Goal: Task Accomplishment & Management: Manage account settings

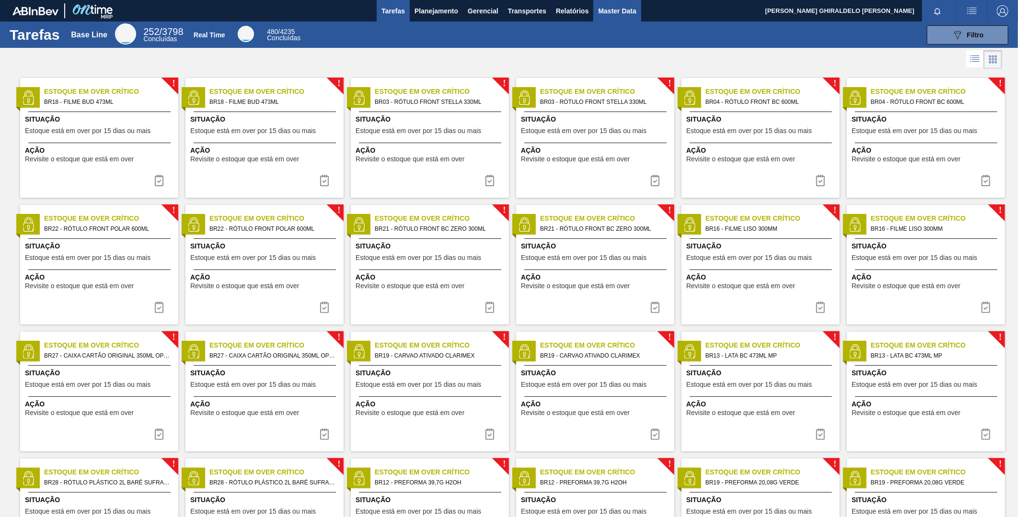
click at [629, 15] on span "Master Data" at bounding box center [617, 10] width 38 height 11
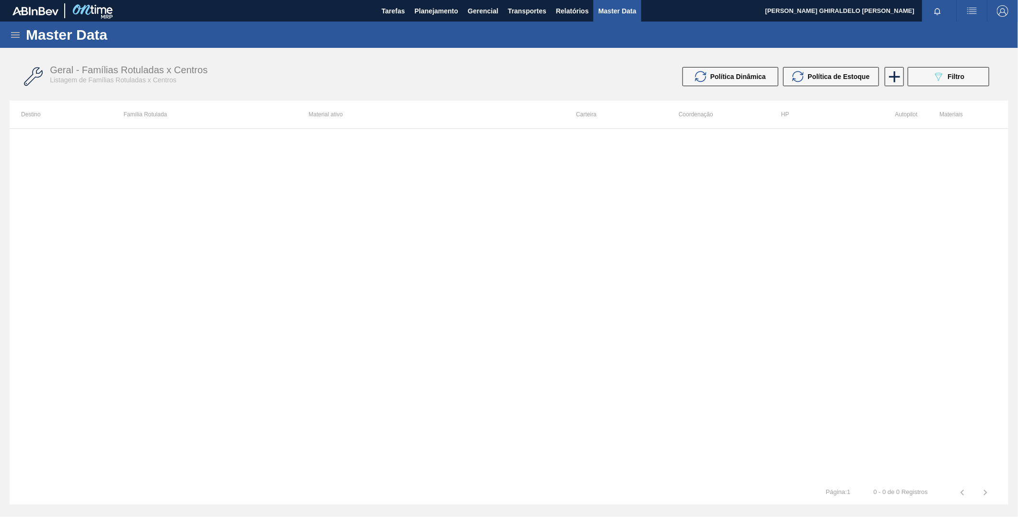
click at [17, 42] on div "Master Data" at bounding box center [509, 35] width 1018 height 26
click at [17, 39] on icon at bounding box center [15, 34] width 11 height 11
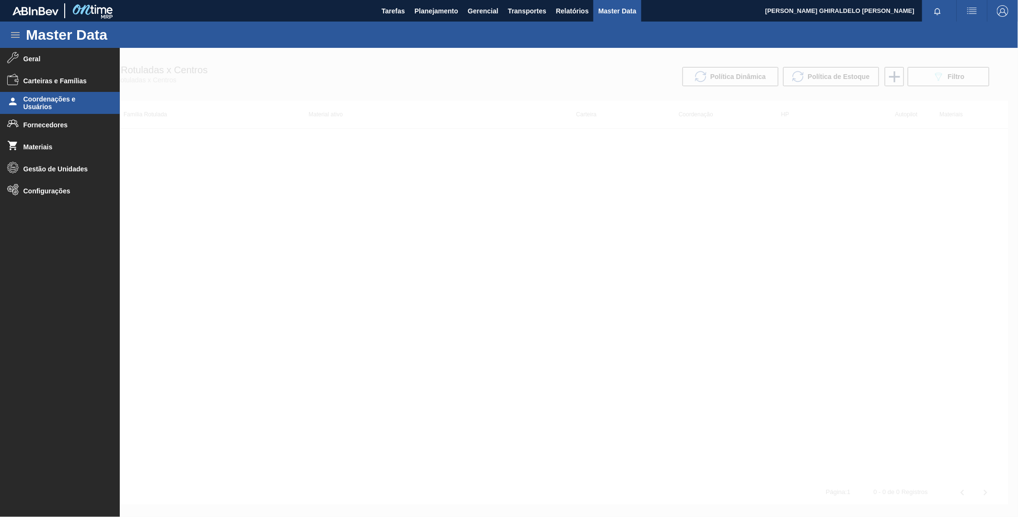
click at [79, 105] on span "Coordenações e Usuários" at bounding box center [62, 102] width 79 height 15
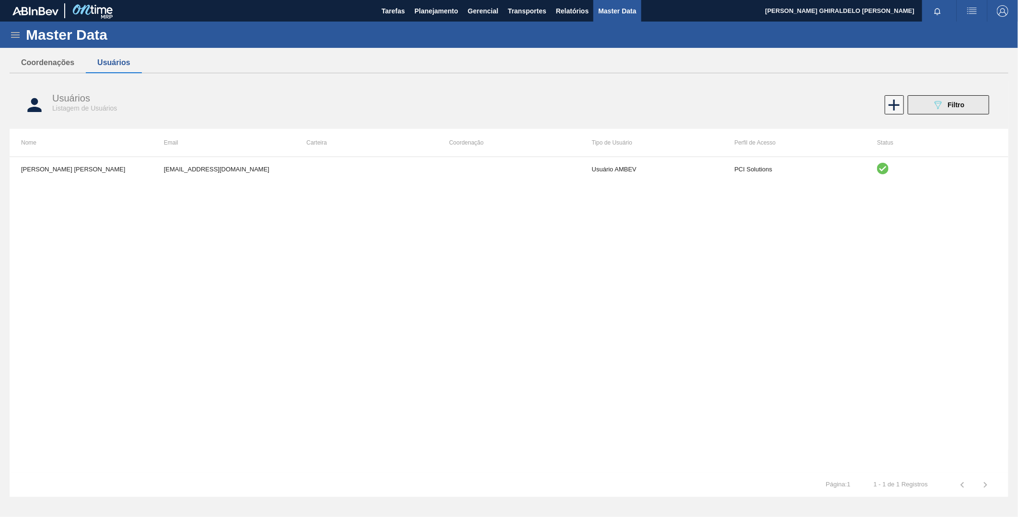
click at [919, 106] on button "089F7B8B-B2A5-4AFE-B5C0-19BA573D28AC Filtro" at bounding box center [947, 104] width 81 height 19
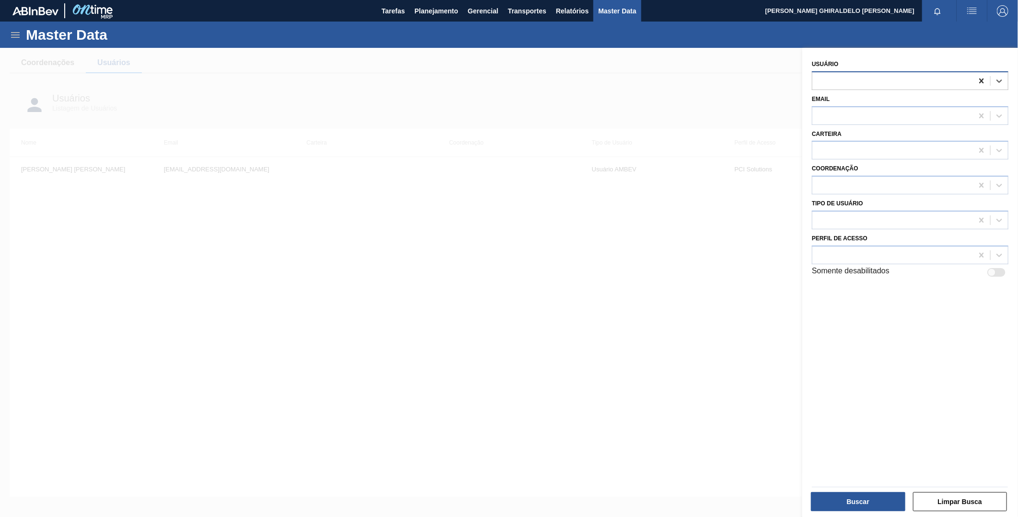
click at [981, 74] on div at bounding box center [981, 80] width 17 height 17
paste input "[PERSON_NAME] [PERSON_NAME]"
type input "[PERSON_NAME] [PERSON_NAME]"
drag, startPoint x: 753, startPoint y: 401, endPoint x: 757, endPoint y: 387, distance: 15.0
click at [757, 387] on div at bounding box center [509, 306] width 1018 height 517
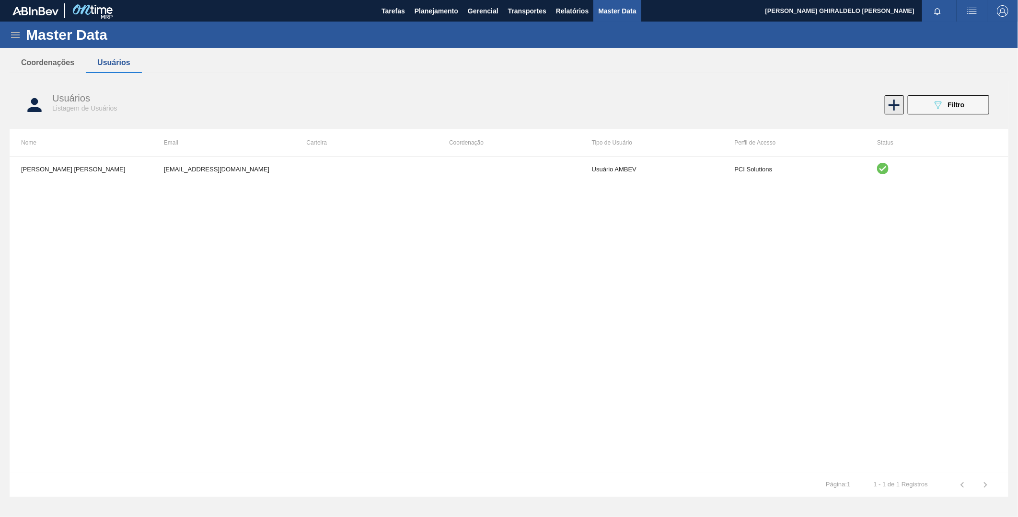
click at [889, 112] on icon at bounding box center [893, 105] width 19 height 19
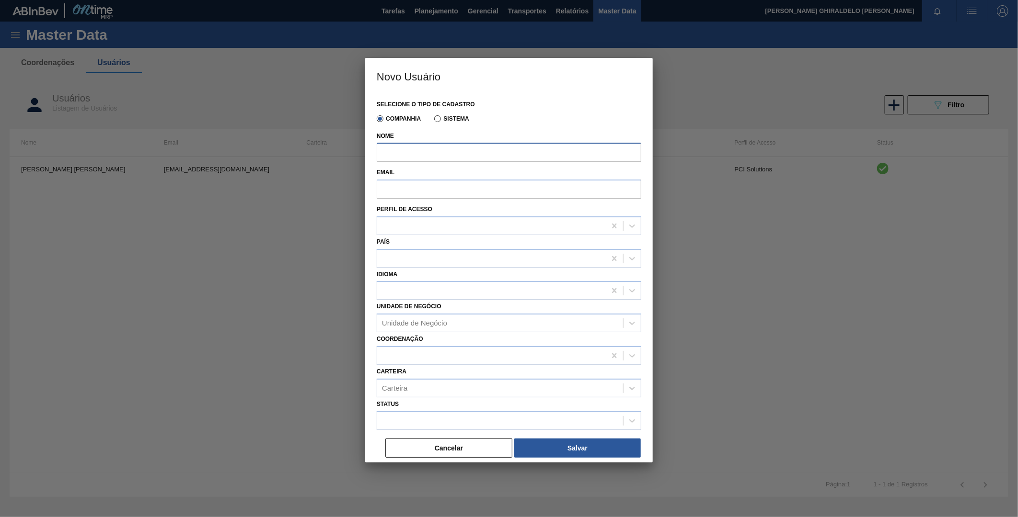
click at [482, 152] on input "Nome" at bounding box center [509, 152] width 264 height 19
paste input "[PERSON_NAME] [PERSON_NAME]"
type input "[PERSON_NAME] [PERSON_NAME]"
click at [437, 192] on input "Email" at bounding box center [509, 189] width 264 height 19
paste input "[EMAIL_ADDRESS][DOMAIN_NAME]"
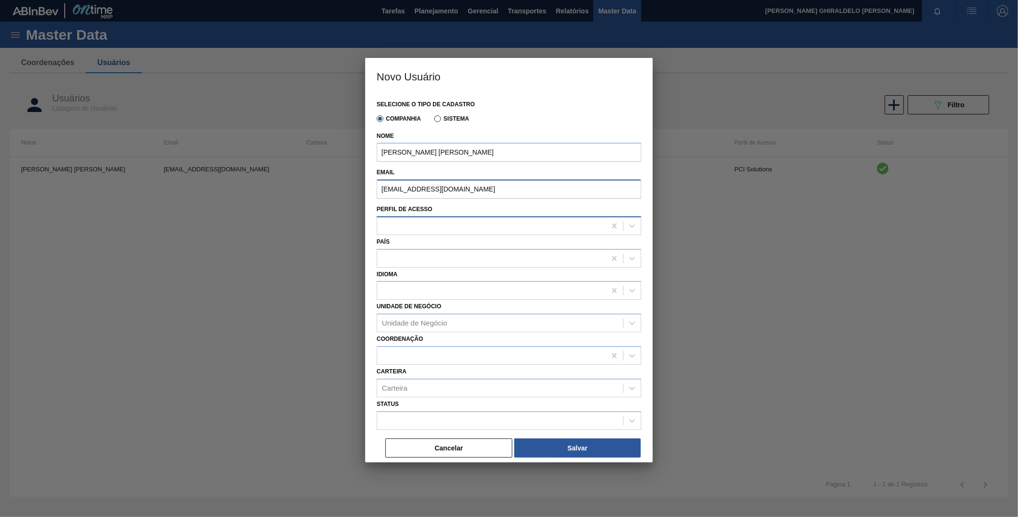
type input "[EMAIL_ADDRESS][DOMAIN_NAME]"
click at [443, 223] on div at bounding box center [491, 226] width 229 height 14
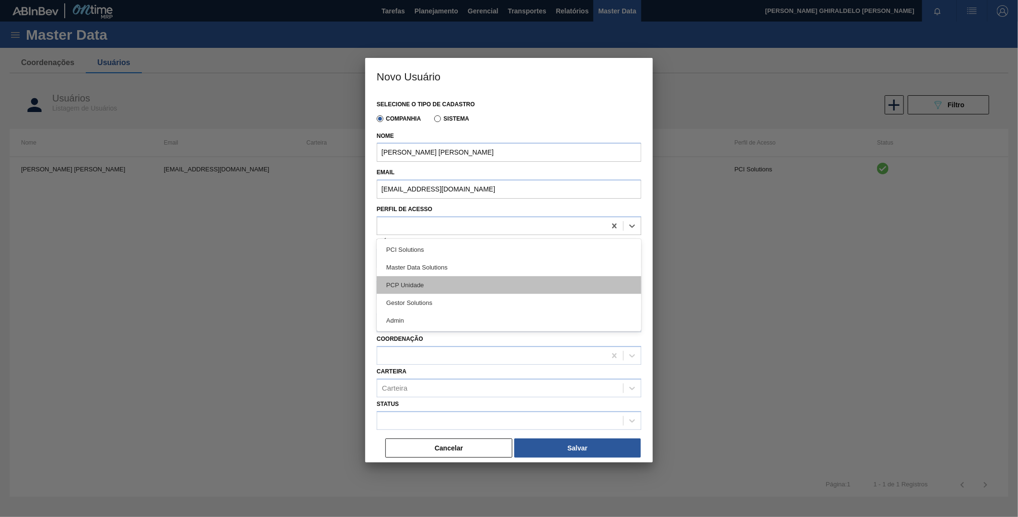
click at [424, 285] on div "PCP Unidade" at bounding box center [509, 285] width 264 height 18
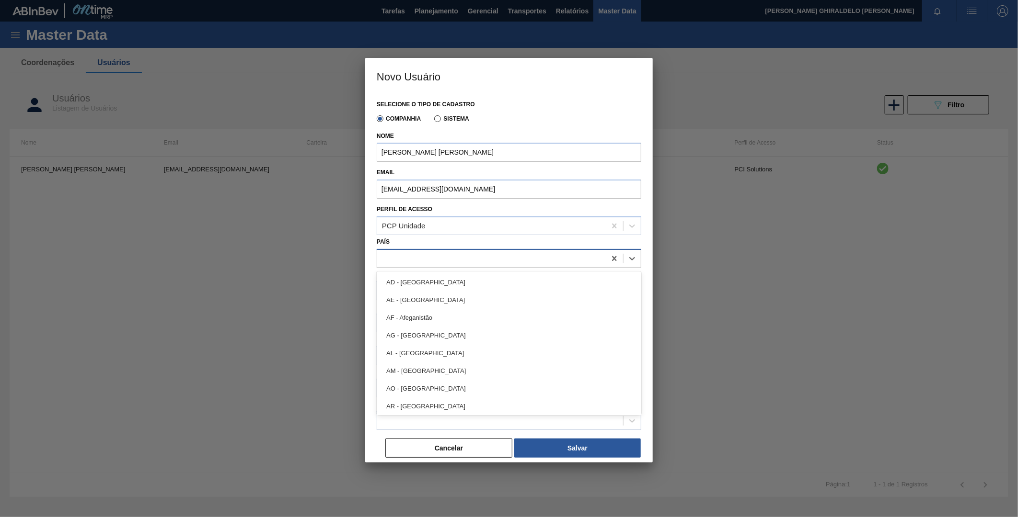
click at [430, 261] on div at bounding box center [491, 259] width 229 height 14
type input "bras"
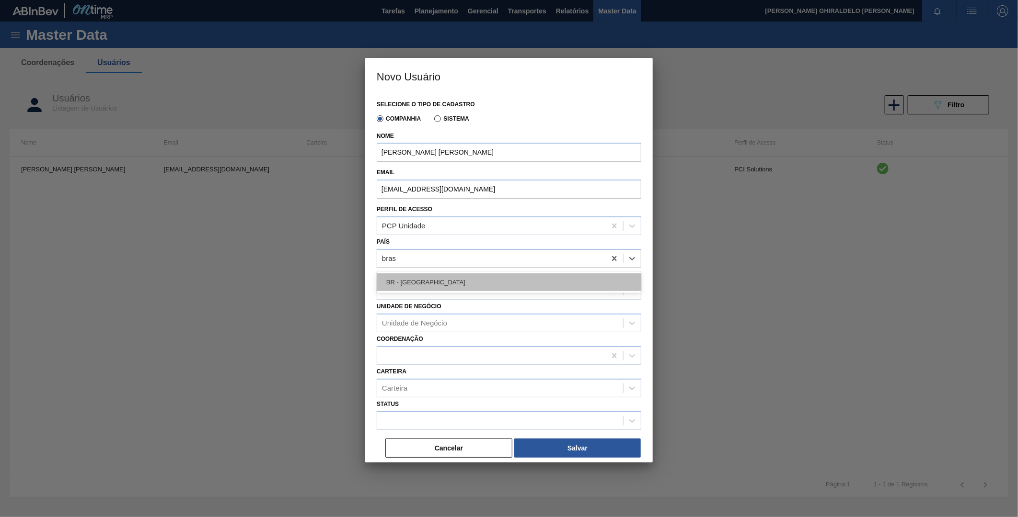
click at [427, 279] on div "BR - [GEOGRAPHIC_DATA]" at bounding box center [509, 283] width 264 height 18
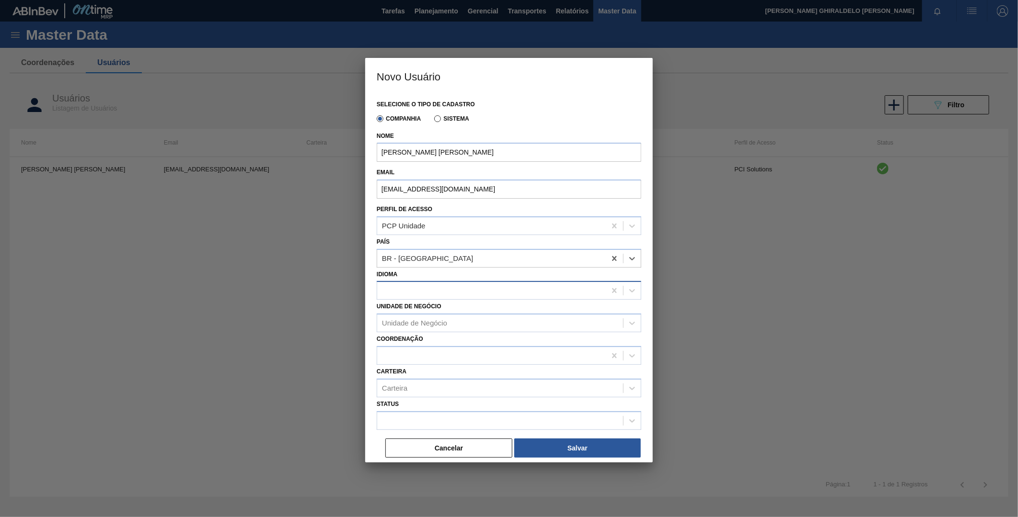
click at [427, 293] on div at bounding box center [491, 291] width 229 height 14
type input "port"
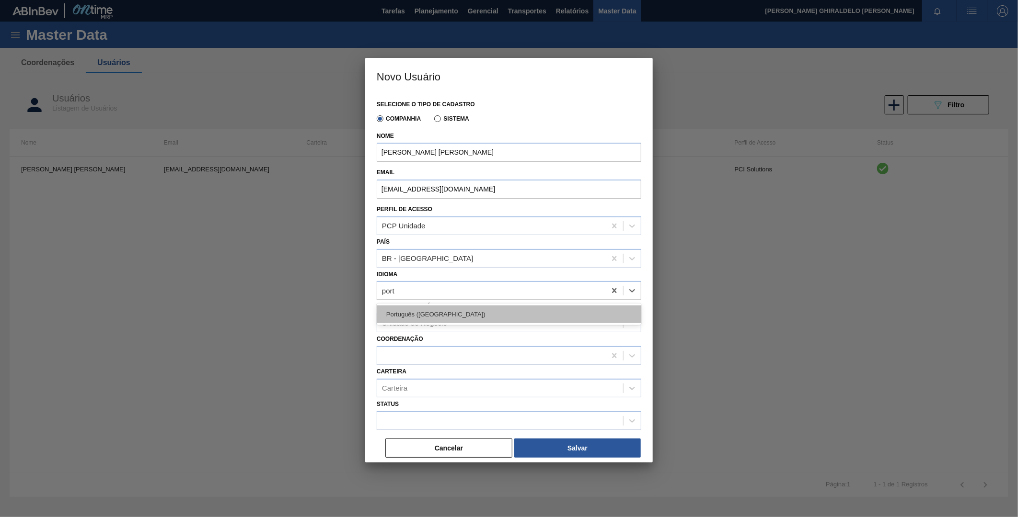
click at [425, 315] on div "Português ([GEOGRAPHIC_DATA])" at bounding box center [509, 315] width 264 height 18
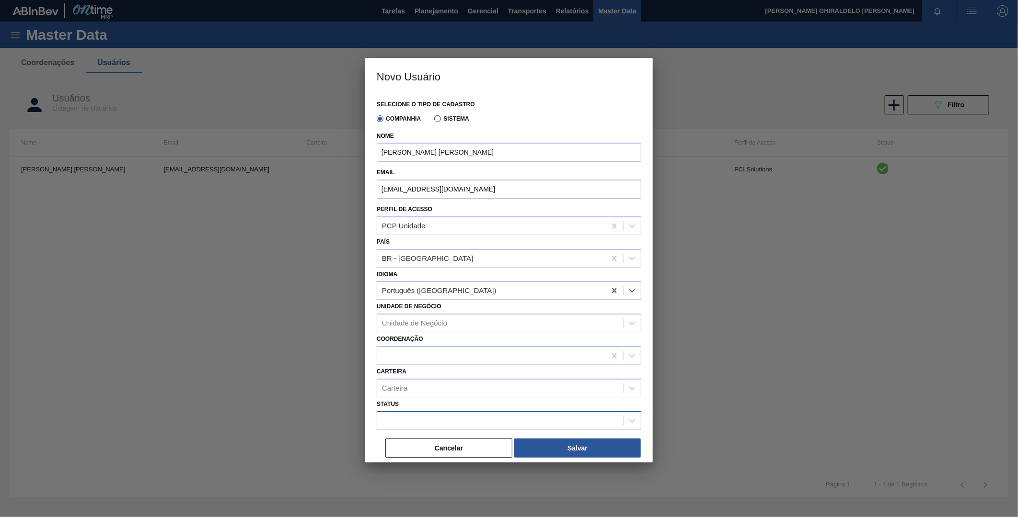
click at [394, 414] on div at bounding box center [500, 421] width 246 height 14
click at [396, 446] on div "Habilitado" at bounding box center [509, 445] width 264 height 18
click at [537, 446] on button "Salvar" at bounding box center [577, 448] width 126 height 19
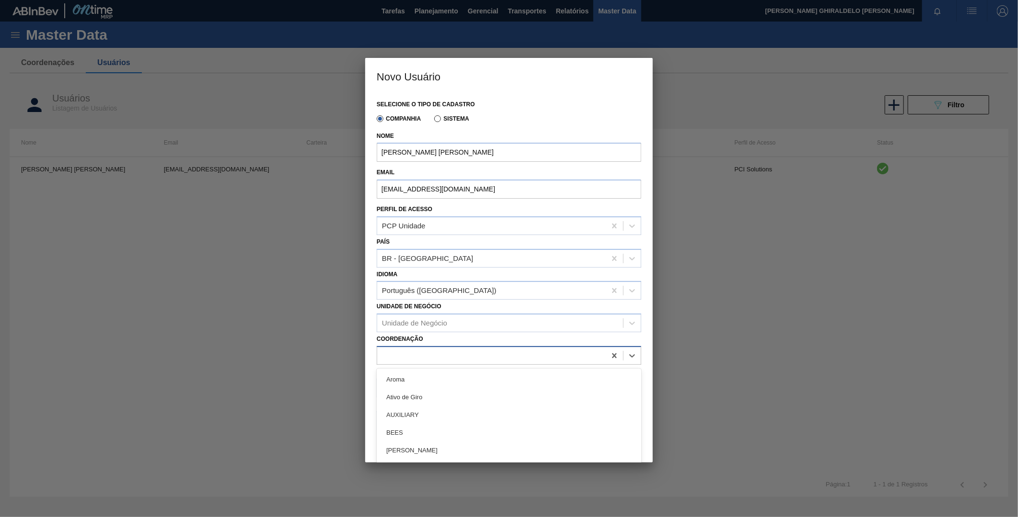
click at [429, 361] on div at bounding box center [509, 355] width 264 height 19
click at [428, 358] on div at bounding box center [491, 356] width 229 height 14
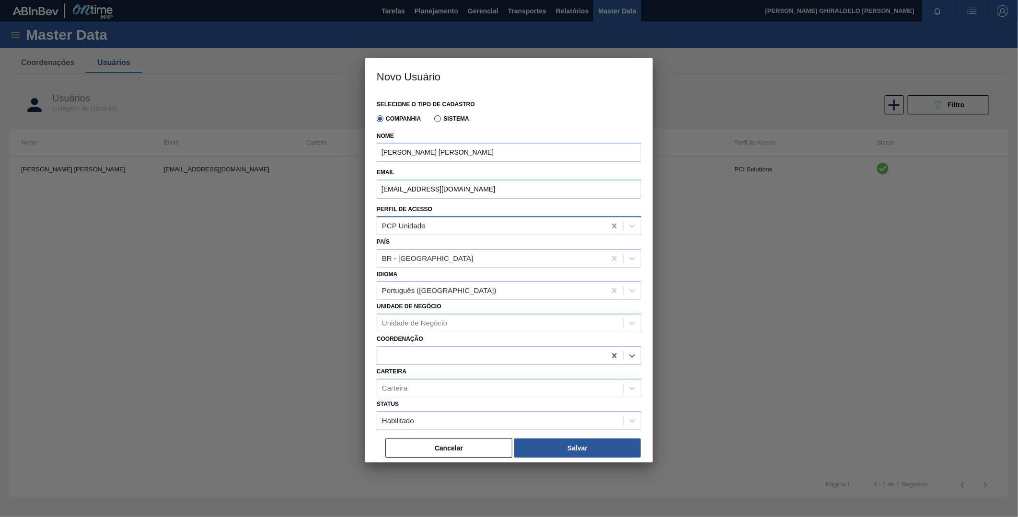
click at [610, 226] on icon at bounding box center [614, 226] width 10 height 10
click at [626, 231] on div at bounding box center [631, 226] width 17 height 17
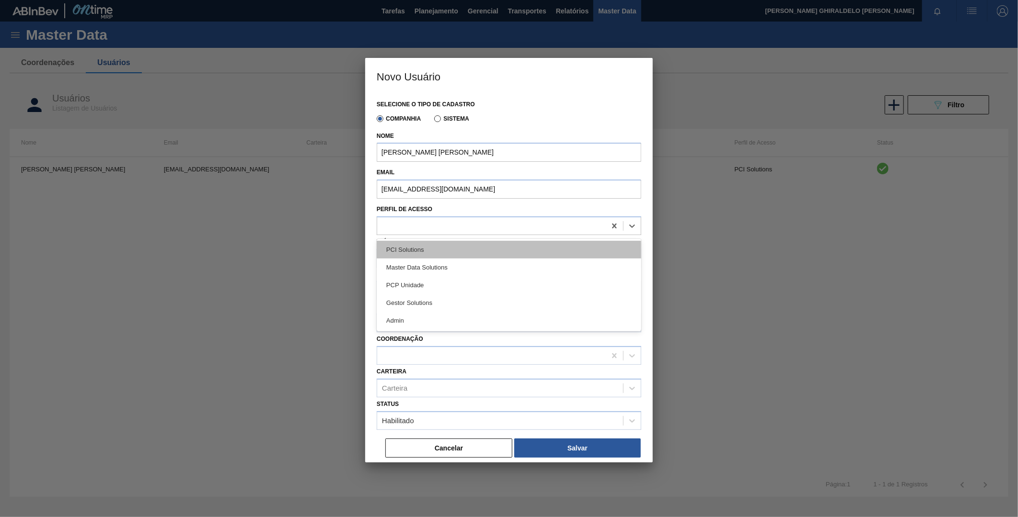
click at [477, 249] on div "PCI Solutions" at bounding box center [509, 250] width 264 height 18
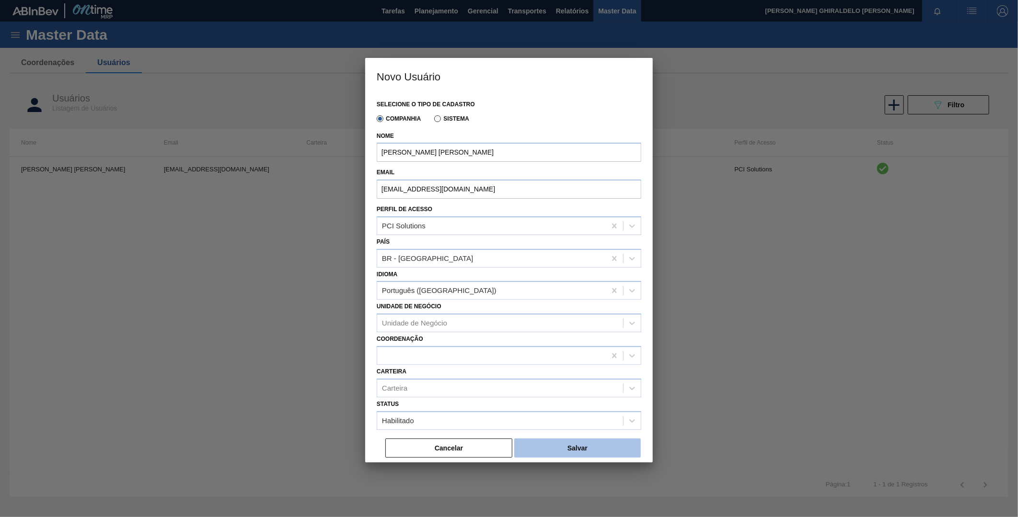
drag, startPoint x: 564, startPoint y: 447, endPoint x: 566, endPoint y: 442, distance: 5.5
click at [566, 446] on button "Salvar" at bounding box center [577, 448] width 126 height 19
